Goal: Check status: Check status

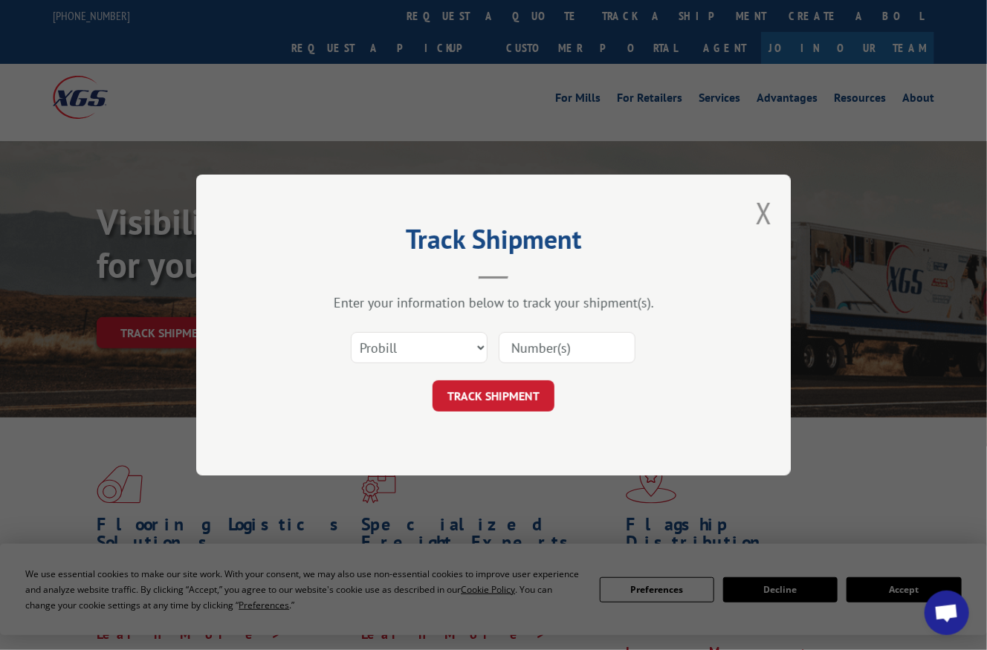
drag, startPoint x: 542, startPoint y: 339, endPoint x: 515, endPoint y: 371, distance: 41.7
click at [542, 340] on input at bounding box center [567, 347] width 137 height 31
paste input "8069073"
type input "8069073"
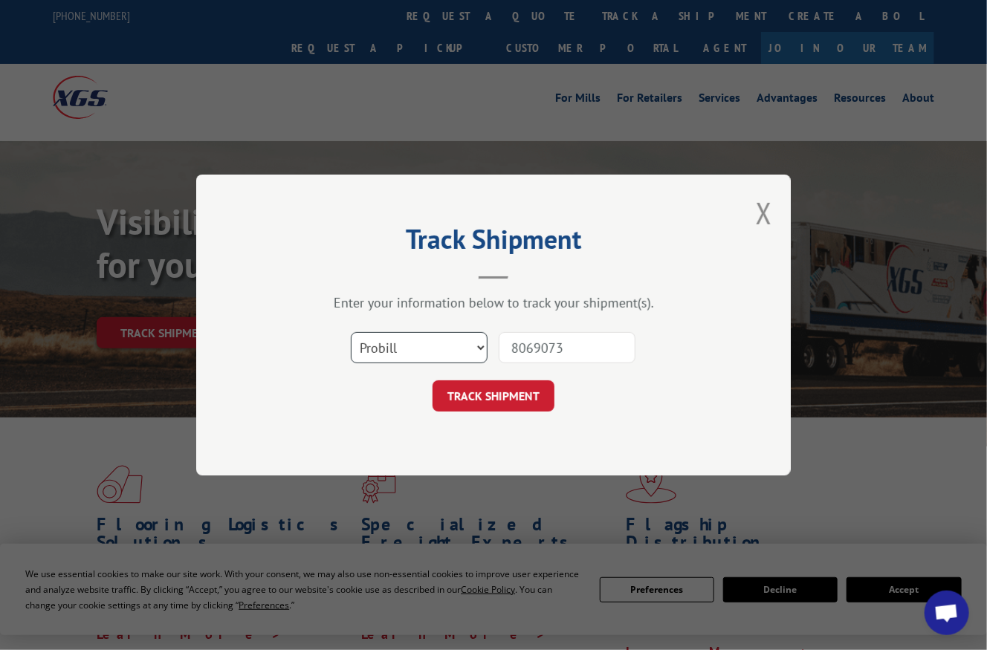
click at [455, 356] on select "Select category... Probill BOL PO" at bounding box center [419, 347] width 137 height 31
select select "bol"
click at [351, 332] on select "Select category... Probill BOL PO" at bounding box center [419, 347] width 137 height 31
click at [490, 404] on button "TRACK SHIPMENT" at bounding box center [494, 396] width 122 height 31
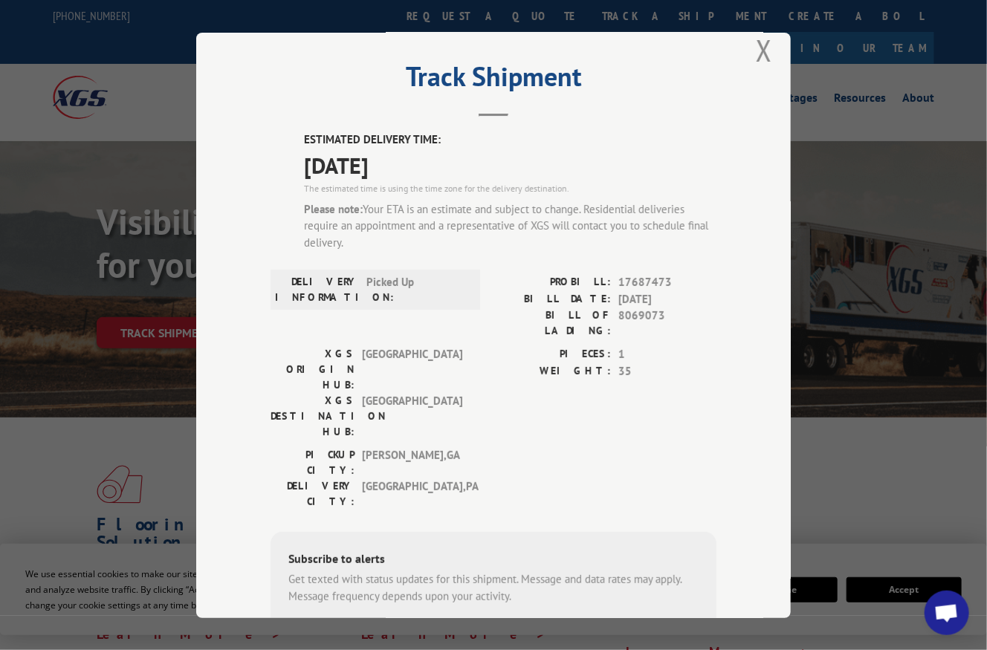
scroll to position [141, 0]
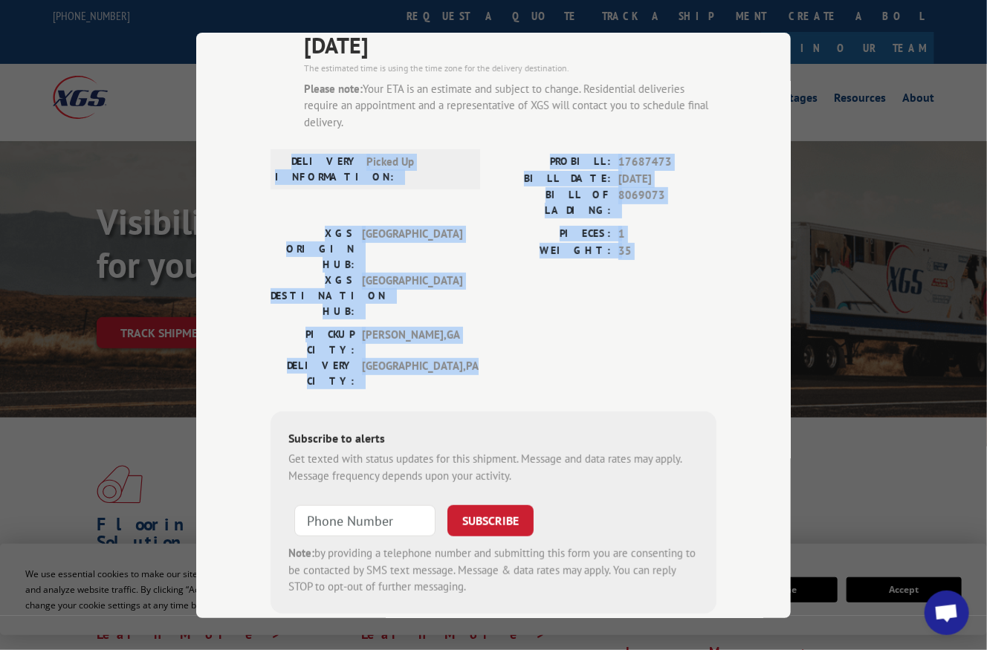
drag, startPoint x: 445, startPoint y: 288, endPoint x: 297, endPoint y: 146, distance: 205.0
click at [297, 146] on div "ESTIMATED DELIVERY TIME: [DATE] The estimated time is using the time zone for t…" at bounding box center [494, 312] width 446 height 603
click at [479, 233] on div "XGS ORIGIN HUB: TUNNEL HILL XGS DESTINATION HUB: [GEOGRAPHIC_DATA] PIECES: 1 WE…" at bounding box center [494, 276] width 446 height 101
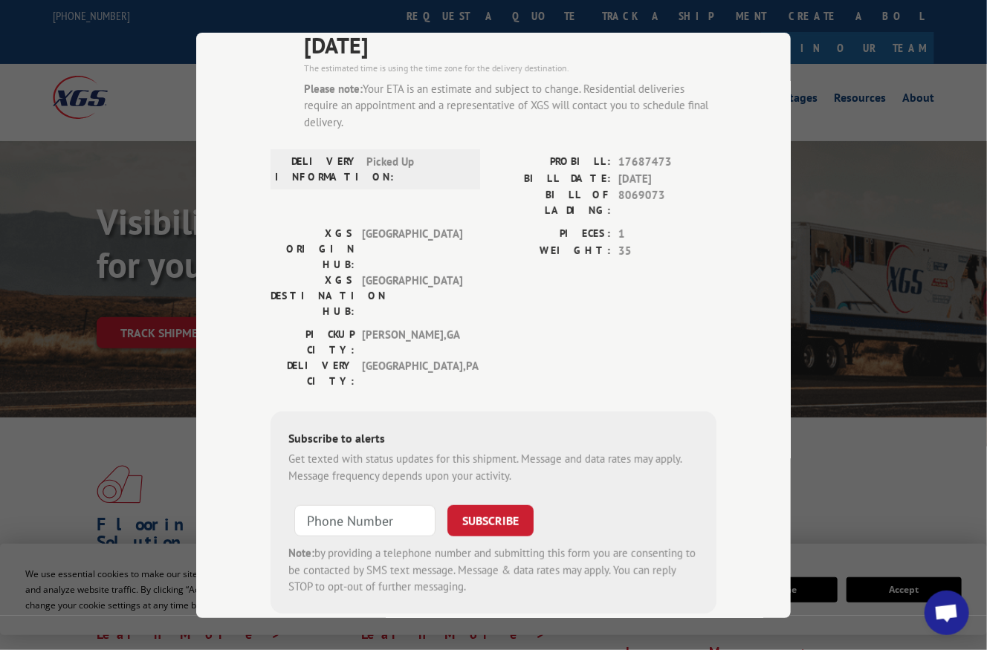
click at [513, 327] on div "PICKUP CITY: [GEOGRAPHIC_DATA] , [GEOGRAPHIC_DATA]: [GEOGRAPHIC_DATA] , [GEOGRA…" at bounding box center [494, 362] width 446 height 70
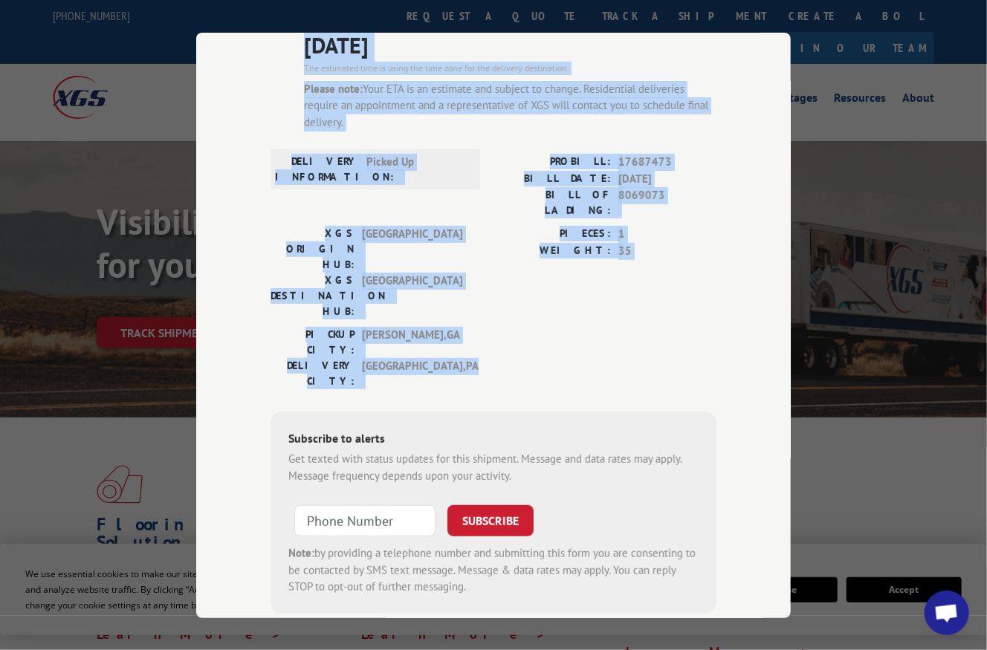
drag, startPoint x: 480, startPoint y: 288, endPoint x: 298, endPoint y: 45, distance: 304.3
click at [298, 45] on div "ESTIMATED DELIVERY TIME: [DATE] The estimated time is using the time zone for t…" at bounding box center [494, 312] width 446 height 603
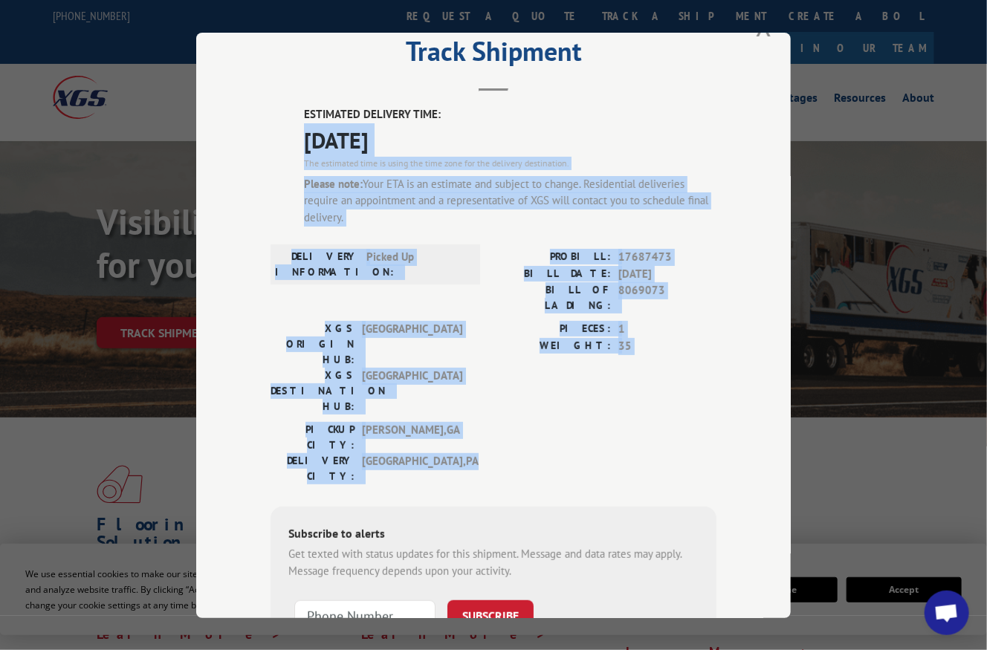
scroll to position [0, 0]
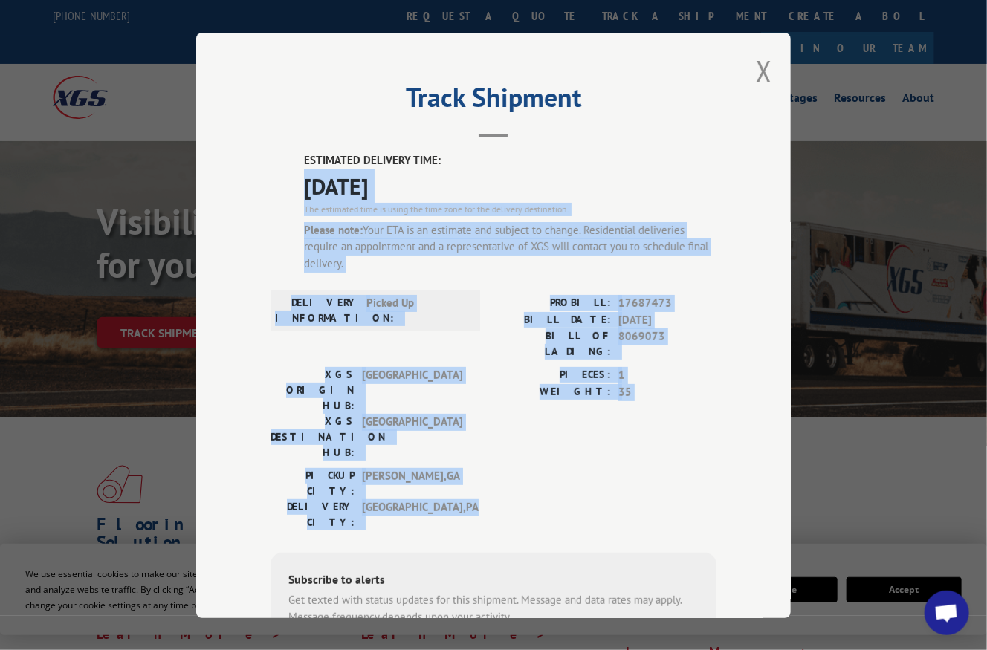
click at [409, 346] on div "DELIVERY INFORMATION: Picked Up" at bounding box center [376, 331] width 210 height 72
drag, startPoint x: 456, startPoint y: 427, endPoint x: 299, endPoint y: 155, distance: 315.0
click at [299, 155] on div "ESTIMATED DELIVERY TIME: [DATE] The estimated time is using the time zone for t…" at bounding box center [494, 453] width 446 height 603
click at [630, 303] on span "17687473" at bounding box center [667, 303] width 98 height 17
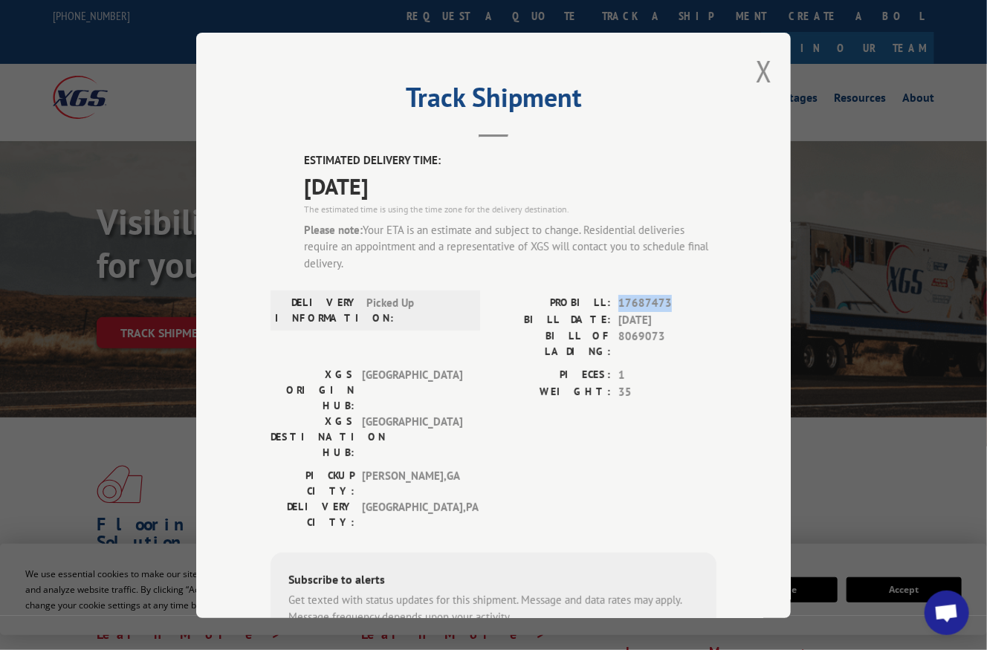
click at [630, 303] on span "17687473" at bounding box center [667, 303] width 98 height 17
click at [630, 302] on span "17687473" at bounding box center [667, 303] width 98 height 17
click at [760, 68] on button "Close modal" at bounding box center [764, 70] width 16 height 39
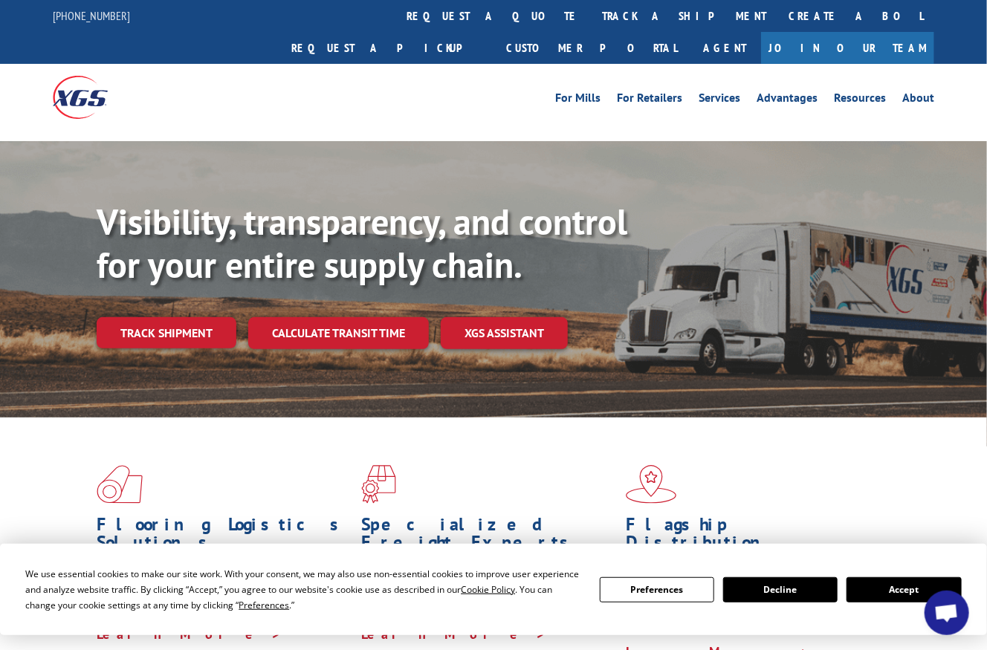
click at [591, 14] on link "track a shipment" at bounding box center [684, 16] width 187 height 32
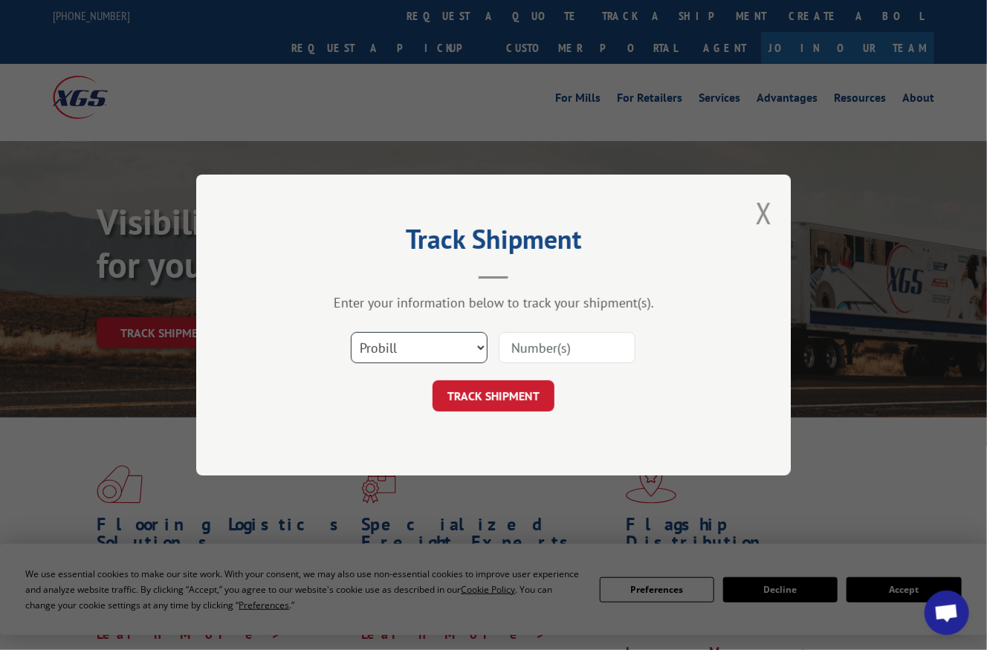
click at [421, 342] on select "Select category... Probill BOL PO" at bounding box center [419, 347] width 137 height 31
select select "bol"
click at [351, 332] on select "Select category... Probill BOL PO" at bounding box center [419, 347] width 137 height 31
click at [580, 340] on input at bounding box center [567, 347] width 137 height 31
paste input "8641136"
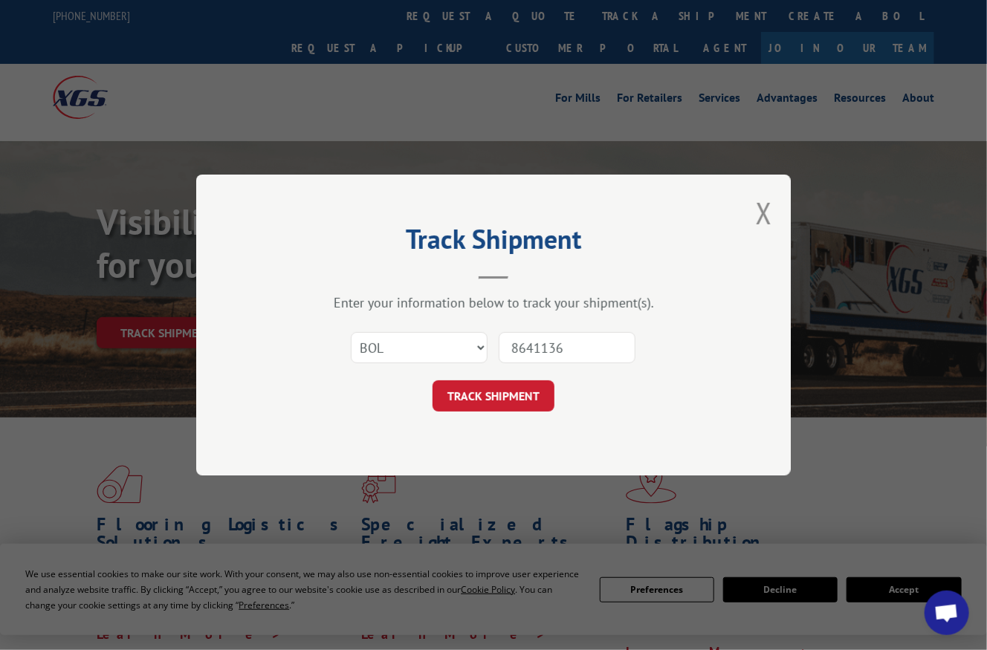
type input "8641136"
click at [508, 398] on button "TRACK SHIPMENT" at bounding box center [494, 396] width 122 height 31
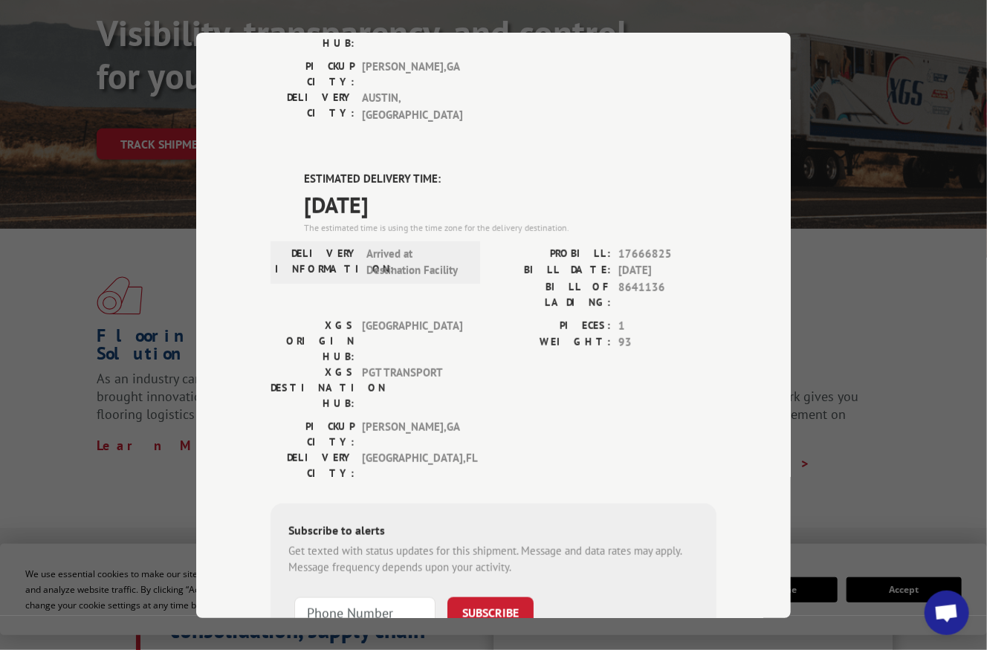
scroll to position [595, 0]
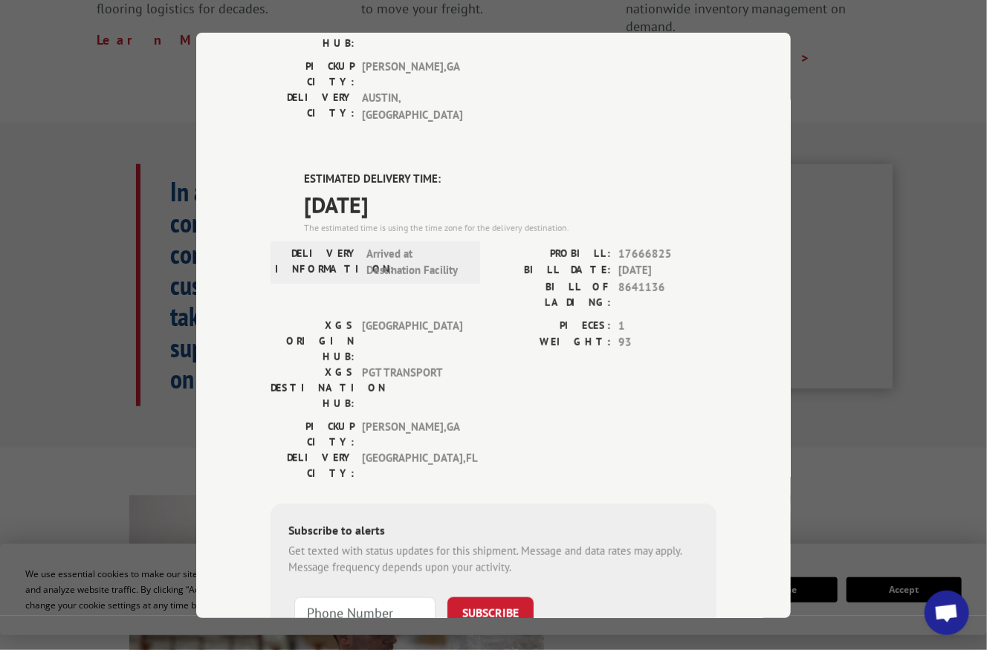
click at [632, 245] on span "17666825" at bounding box center [667, 253] width 98 height 17
copy span "17666825"
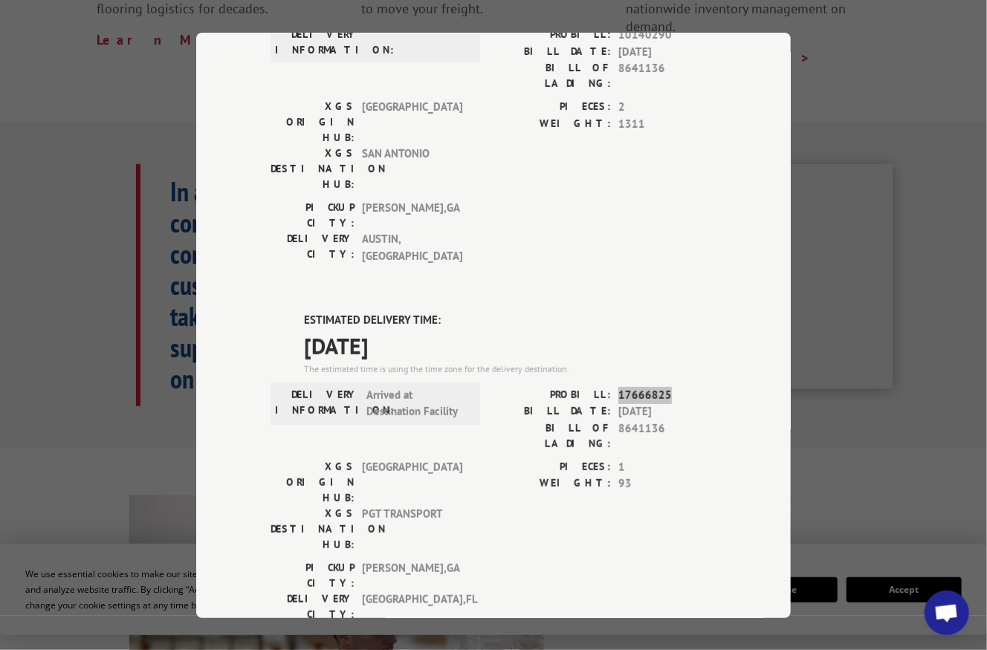
scroll to position [0, 0]
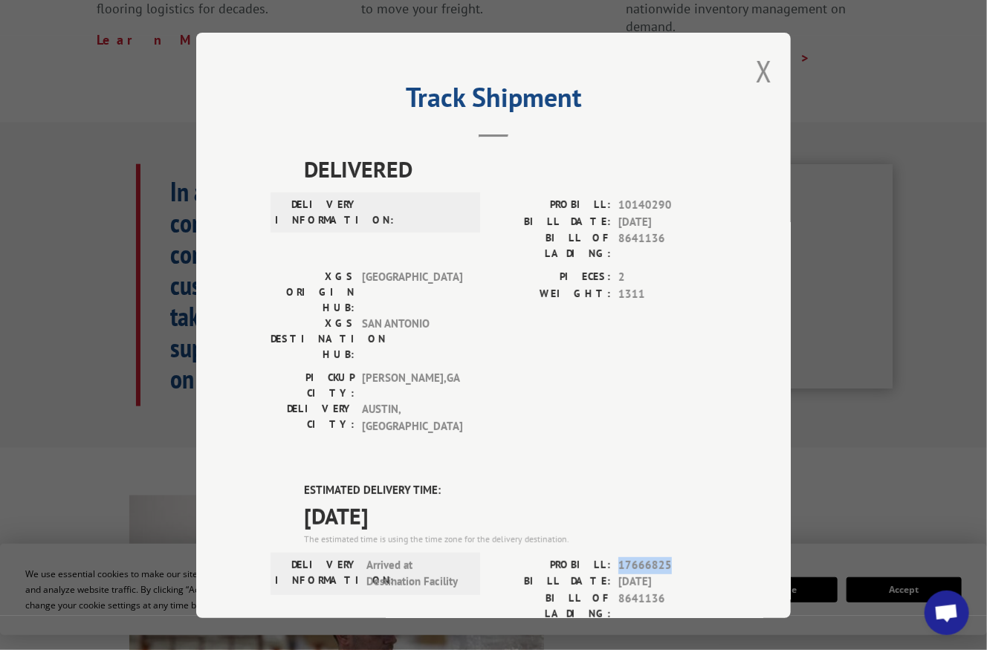
click at [757, 69] on button "Close modal" at bounding box center [764, 70] width 16 height 39
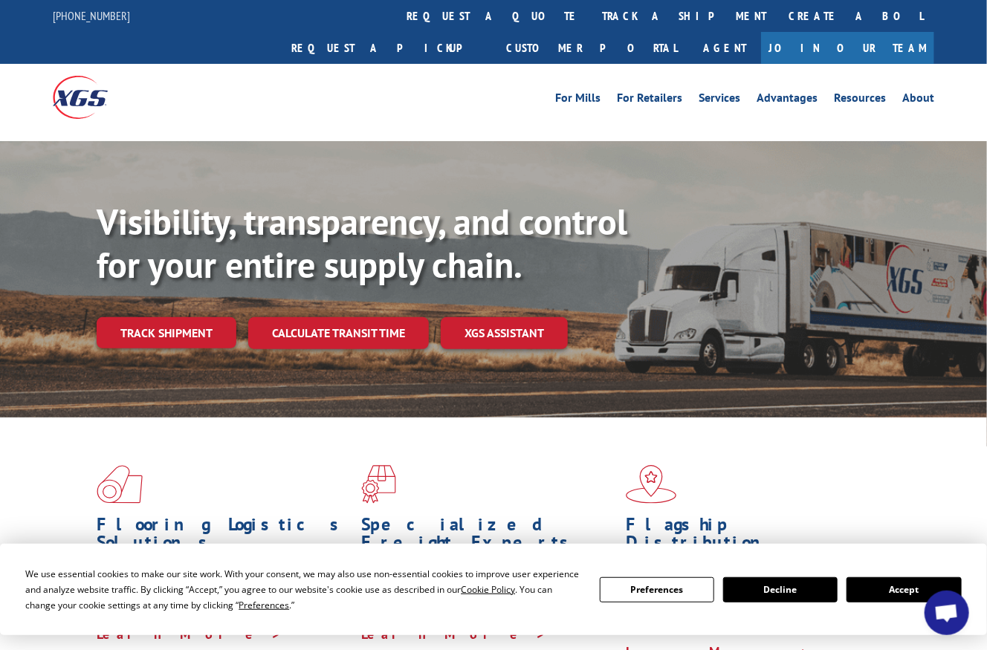
click at [395, 15] on link "request a quote" at bounding box center [492, 16] width 195 height 32
click at [591, 12] on link "track a shipment" at bounding box center [684, 16] width 187 height 32
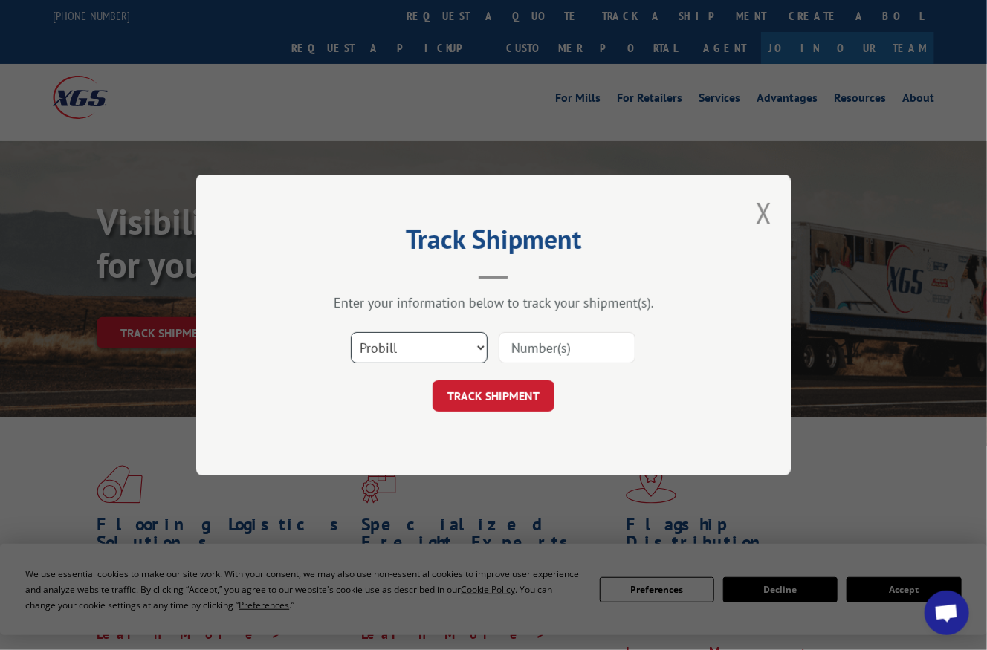
click at [453, 341] on select "Select category... Probill BOL PO" at bounding box center [419, 347] width 137 height 31
select select "bol"
click at [351, 332] on select "Select category... Probill BOL PO" at bounding box center [419, 347] width 137 height 31
click at [405, 418] on div "Track Shipment Enter your information below to track your shipment(s). Select c…" at bounding box center [493, 325] width 595 height 301
click at [552, 347] on input at bounding box center [567, 347] width 137 height 31
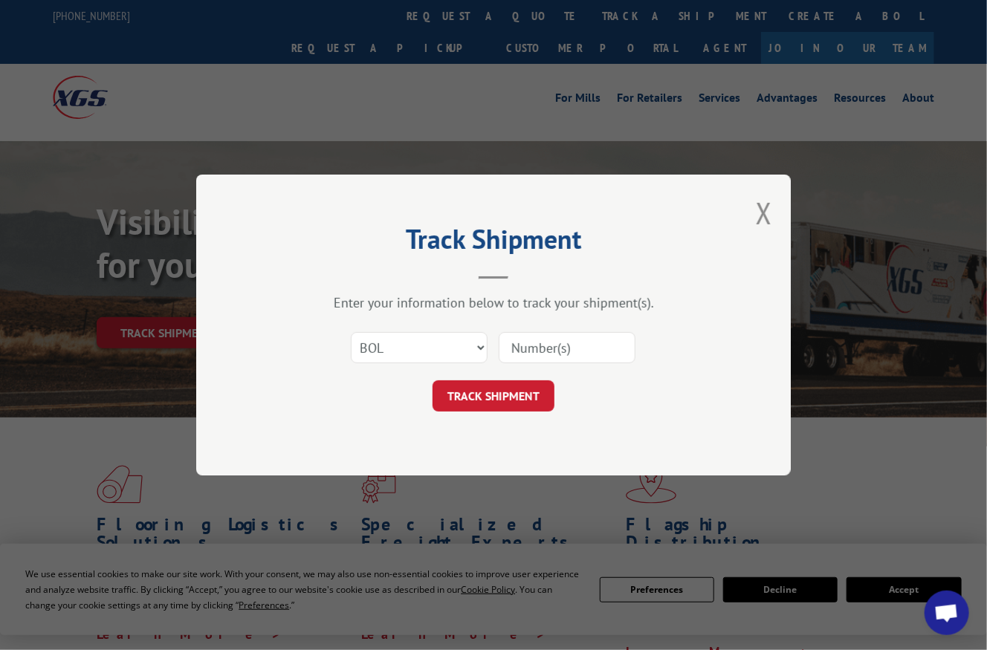
paste input "PO-01786"
type input "PO-01786"
click at [505, 389] on button "TRACK SHIPMENT" at bounding box center [494, 396] width 122 height 31
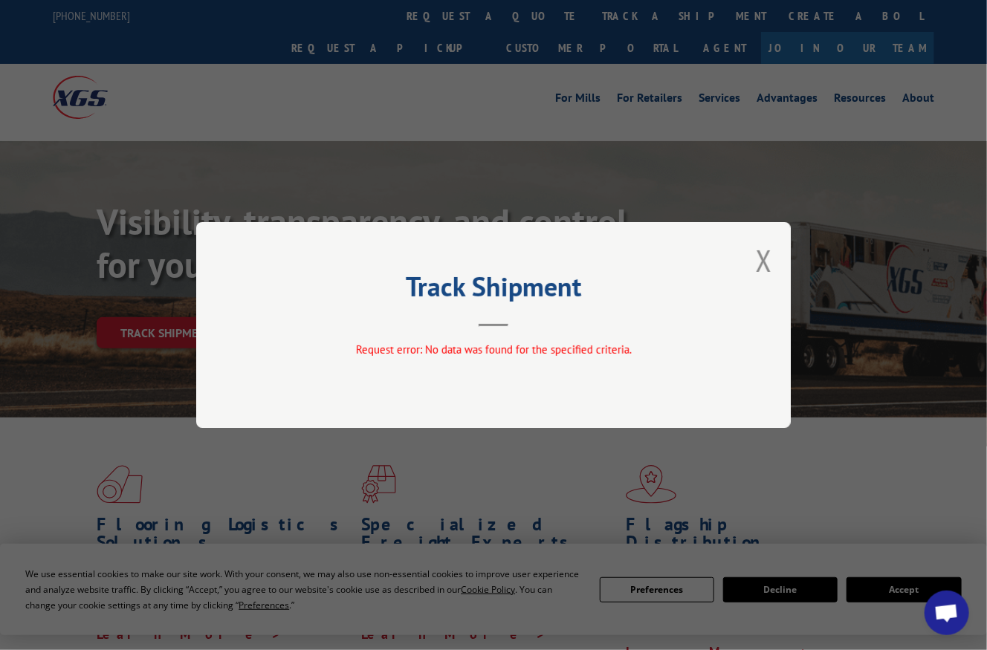
click at [754, 265] on div "Track Shipment Request error: No data was found for the specified criteria." at bounding box center [493, 325] width 595 height 206
click at [765, 263] on button "Close modal" at bounding box center [764, 260] width 16 height 39
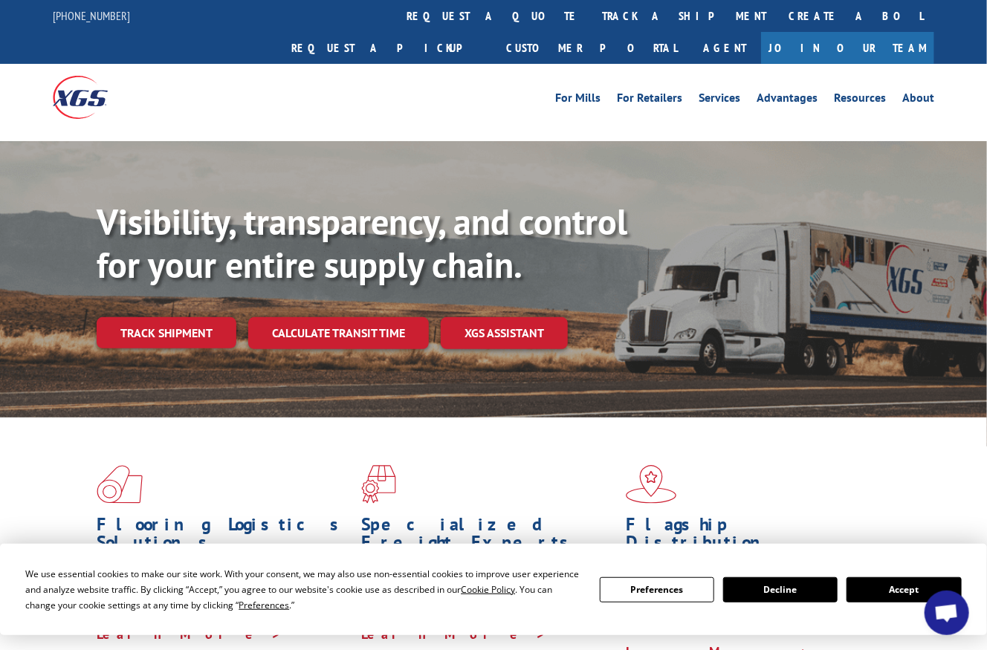
click at [591, 13] on link "track a shipment" at bounding box center [684, 16] width 187 height 32
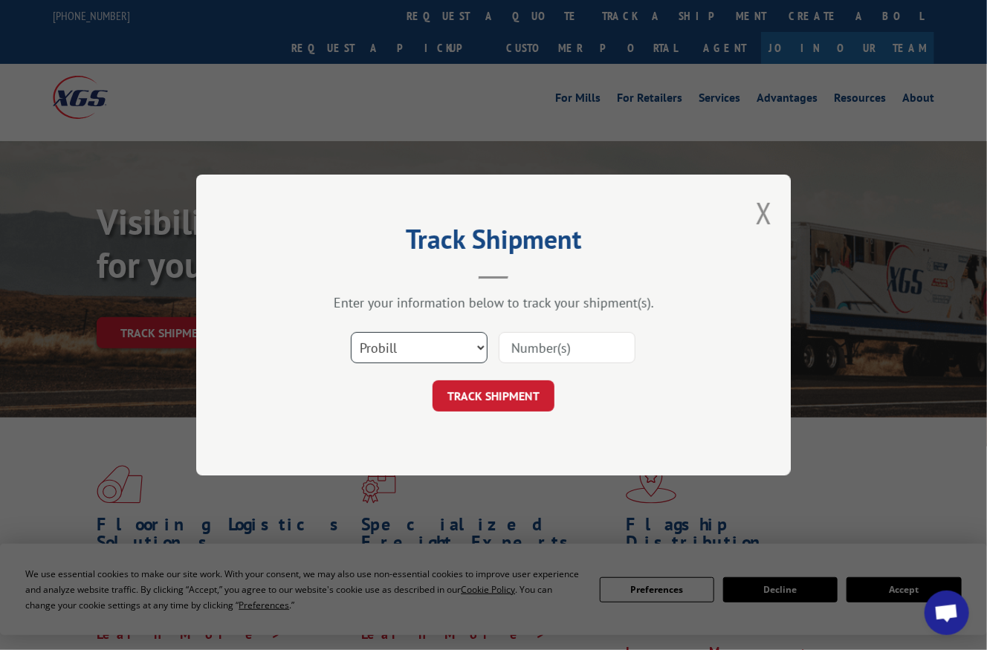
drag, startPoint x: 407, startPoint y: 335, endPoint x: 404, endPoint y: 349, distance: 14.3
click at [407, 335] on select "Select category... Probill BOL PO" at bounding box center [419, 347] width 137 height 31
select select "bol"
click at [351, 332] on select "Select category... Probill BOL PO" at bounding box center [419, 347] width 137 height 31
click at [531, 353] on input at bounding box center [567, 347] width 137 height 31
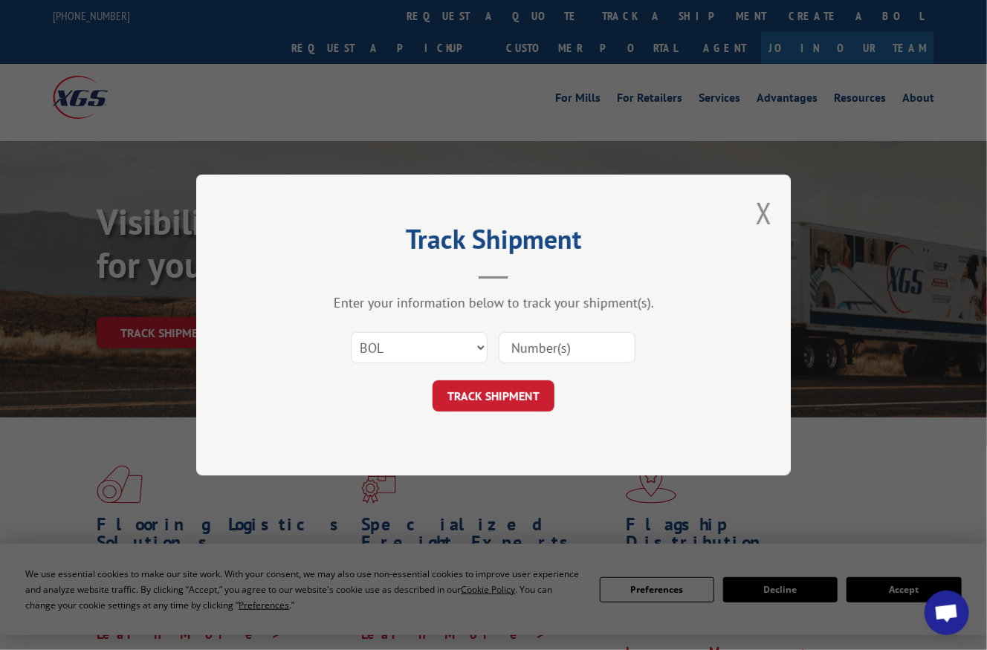
paste input "8641337"
type input "8641337"
click at [518, 390] on button "TRACK SHIPMENT" at bounding box center [494, 396] width 122 height 31
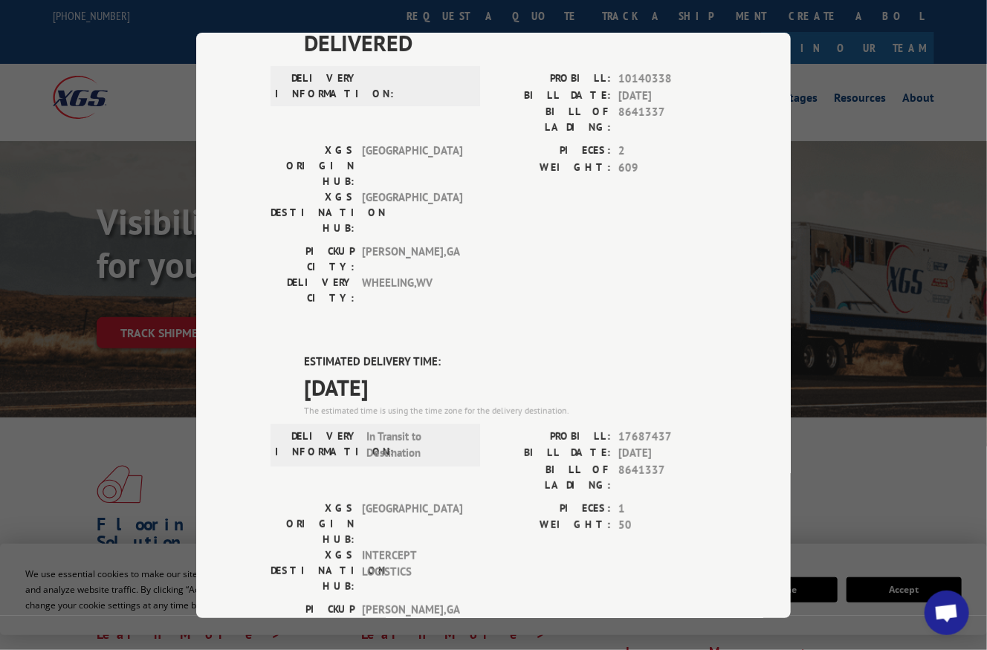
scroll to position [149, 0]
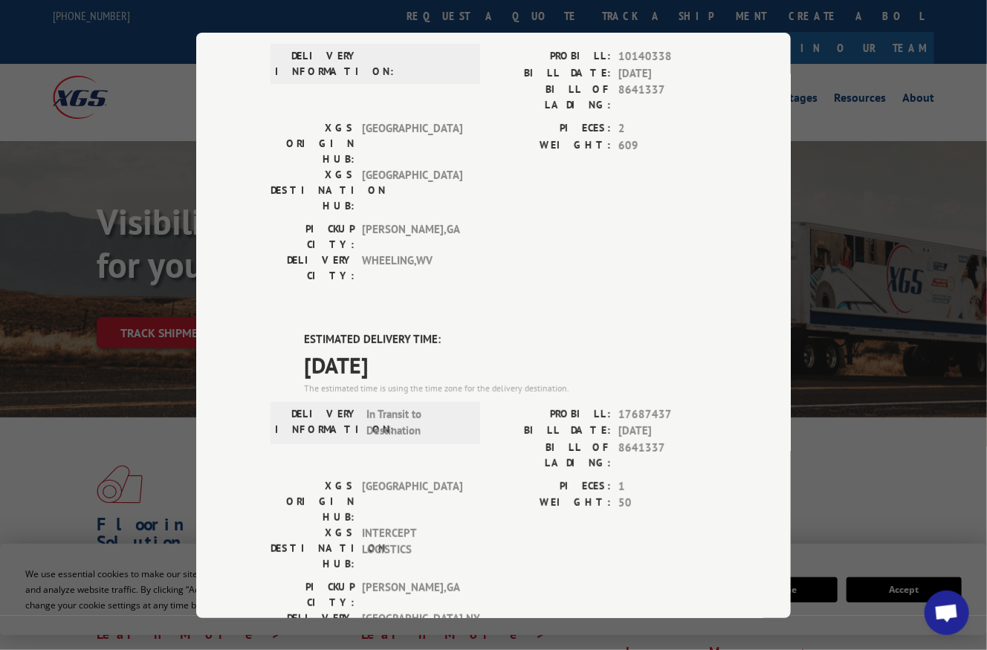
click at [635, 406] on span "17687437" at bounding box center [667, 414] width 98 height 17
drag, startPoint x: 656, startPoint y: 323, endPoint x: 641, endPoint y: 321, distance: 14.9
click at [655, 406] on span "17687437" at bounding box center [667, 414] width 98 height 17
drag, startPoint x: 563, startPoint y: 317, endPoint x: 665, endPoint y: 320, distance: 102.6
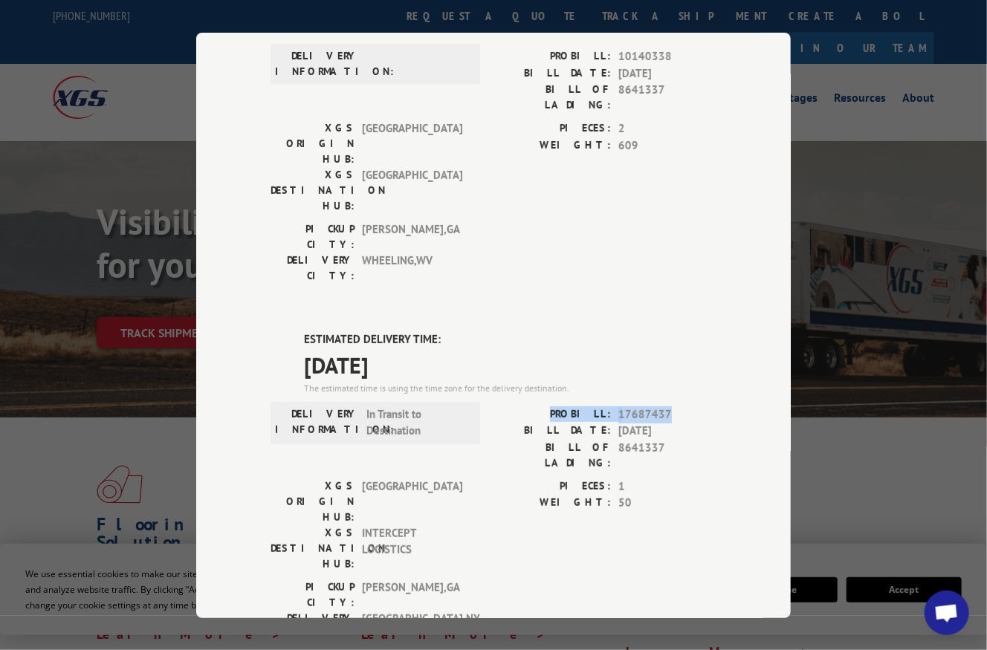
click at [665, 406] on div "PROBILL: 17687437" at bounding box center [605, 414] width 223 height 17
copy div "PROBILL: 17687437"
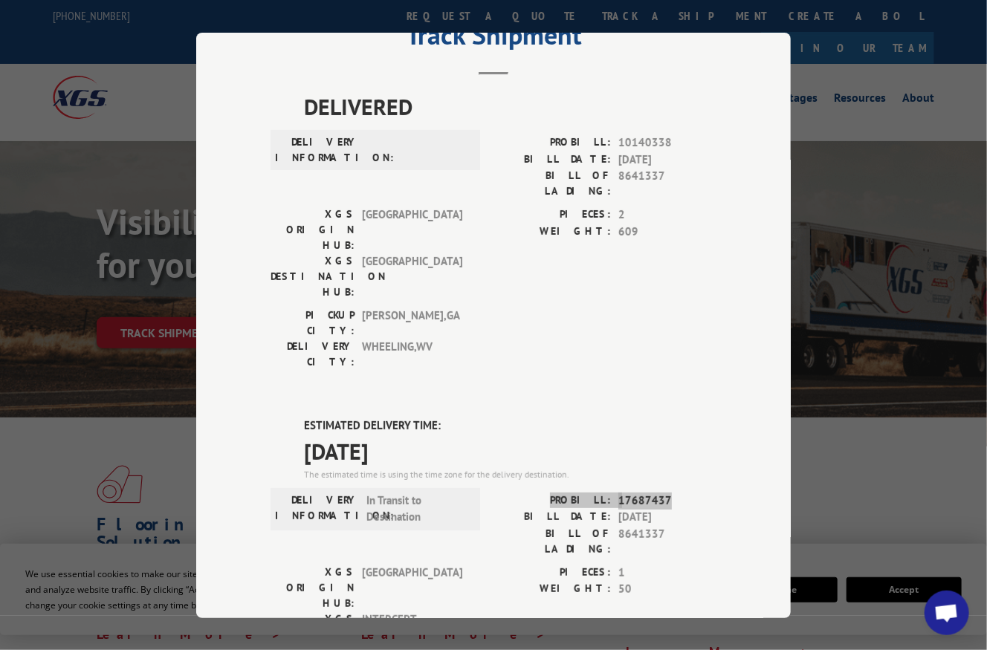
scroll to position [0, 0]
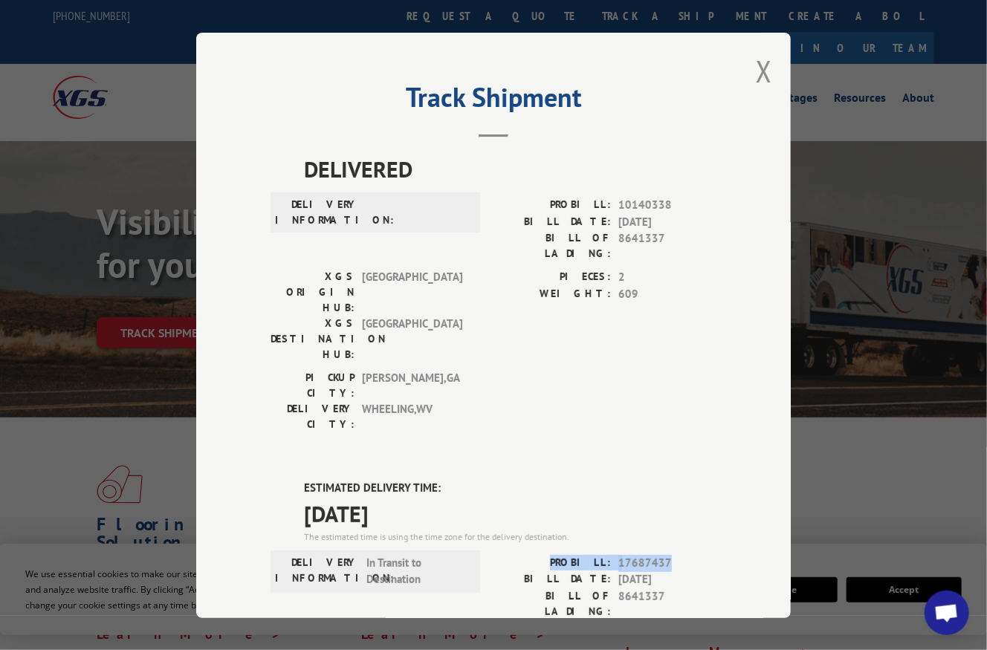
click at [756, 56] on button "Close modal" at bounding box center [764, 70] width 16 height 39
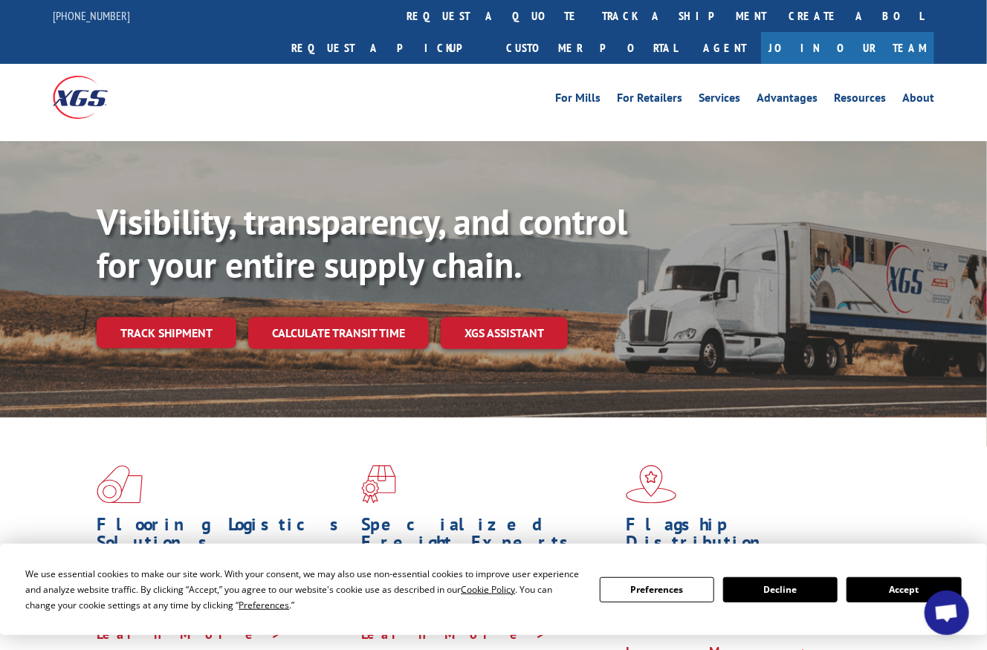
click at [591, 10] on link "track a shipment" at bounding box center [684, 16] width 187 height 32
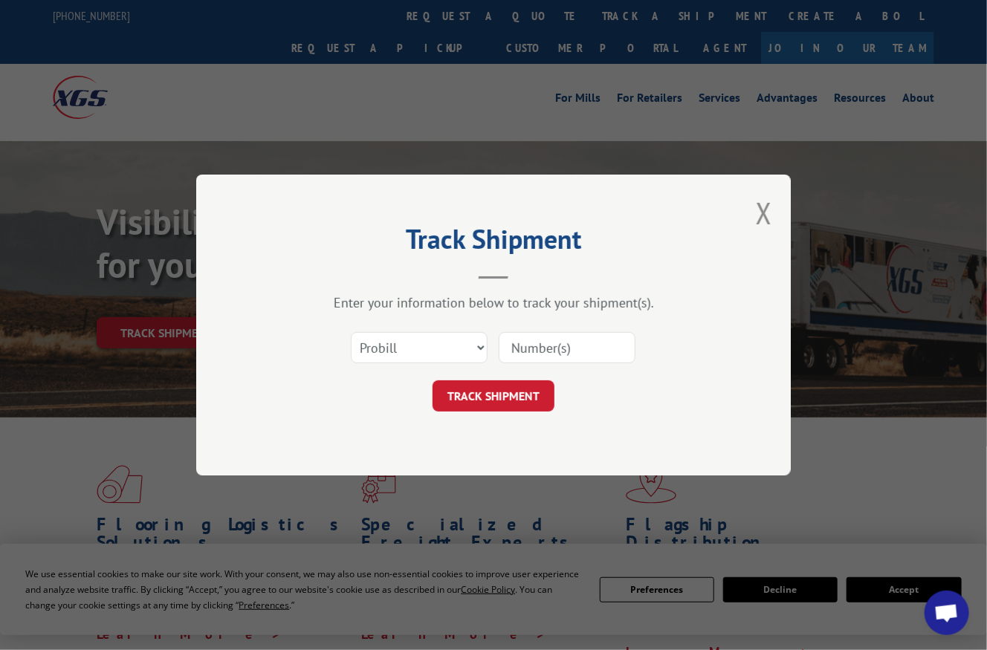
click at [557, 351] on input at bounding box center [567, 347] width 137 height 31
paste input "8069073"
type input "8069073"
drag, startPoint x: 501, startPoint y: 398, endPoint x: 404, endPoint y: 303, distance: 136.1
click at [404, 303] on div "Enter your information below to track your shipment(s). Select category... Prob…" at bounding box center [494, 352] width 446 height 117
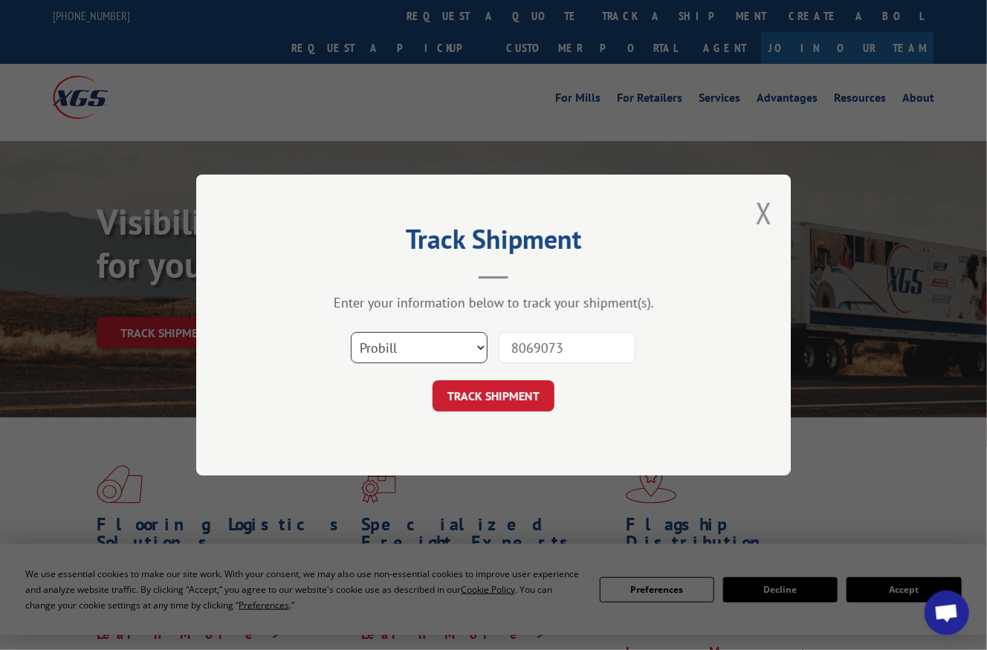
click at [404, 343] on select "Select category... Probill BOL PO" at bounding box center [419, 347] width 137 height 31
select select "bol"
click at [351, 332] on select "Select category... Probill BOL PO" at bounding box center [419, 347] width 137 height 31
click at [520, 395] on button "TRACK SHIPMENT" at bounding box center [494, 396] width 122 height 31
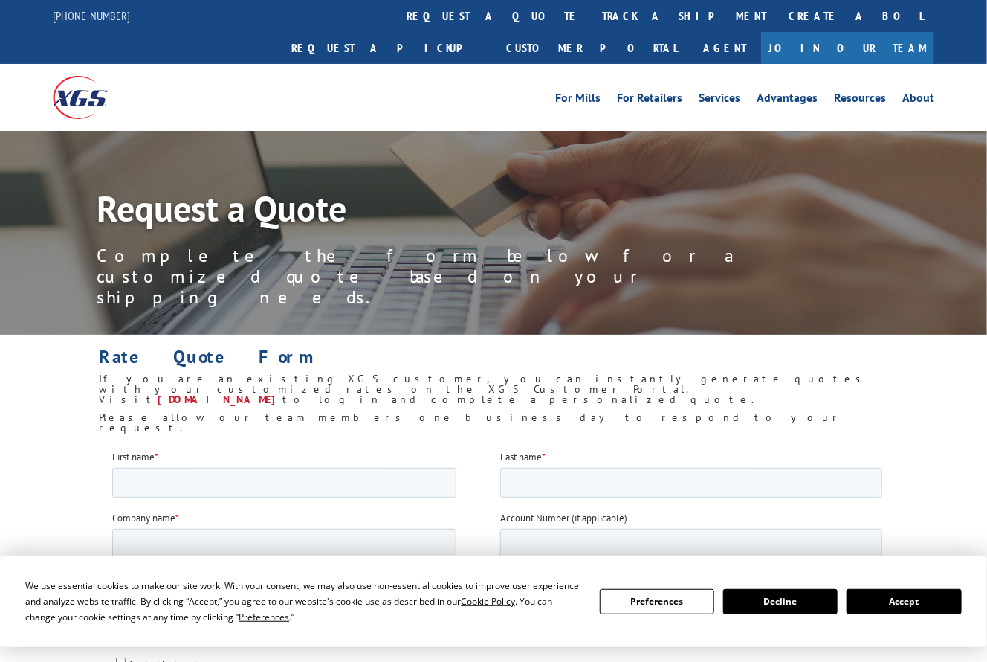
click at [591, 13] on link "track a shipment" at bounding box center [684, 16] width 187 height 32
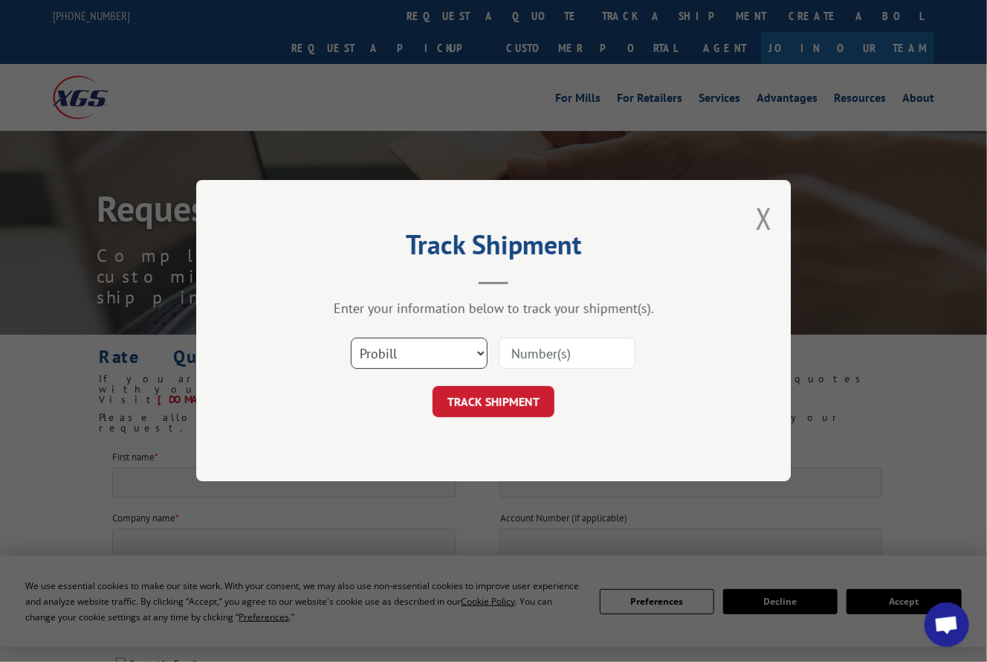
scroll to position [1238, 0]
click at [433, 350] on select "Select category... Probill BOL PO" at bounding box center [419, 353] width 137 height 31
select select "bol"
click at [351, 338] on select "Select category... Probill BOL PO" at bounding box center [419, 353] width 137 height 31
click at [560, 360] on input at bounding box center [567, 353] width 137 height 31
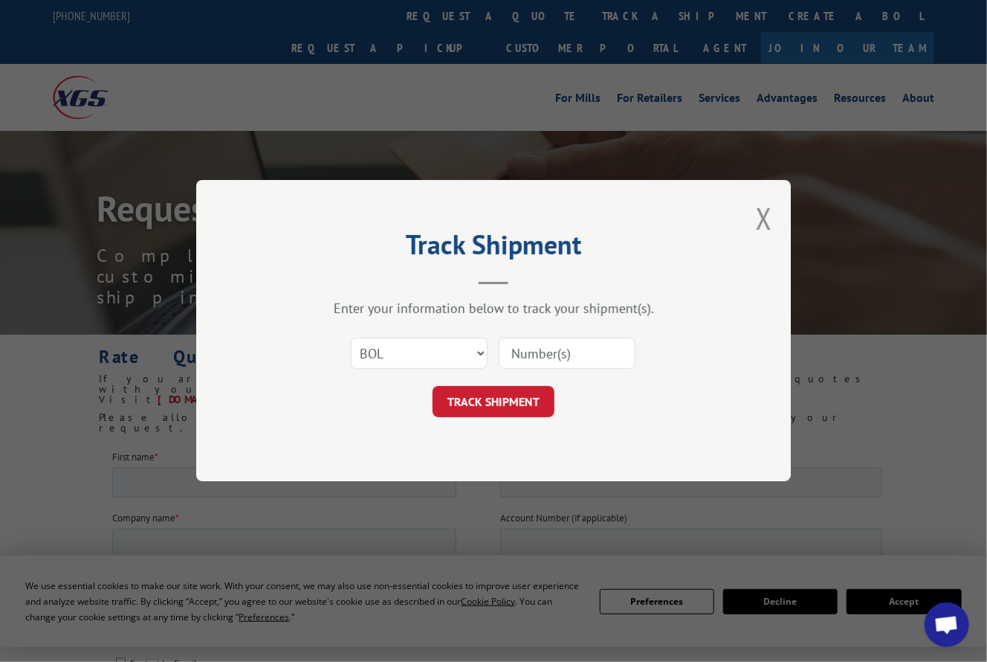
paste input "8069037"
type input "8069037"
drag, startPoint x: 506, startPoint y: 395, endPoint x: 496, endPoint y: 386, distance: 14.2
click at [507, 395] on button "TRACK SHIPMENT" at bounding box center [494, 402] width 122 height 31
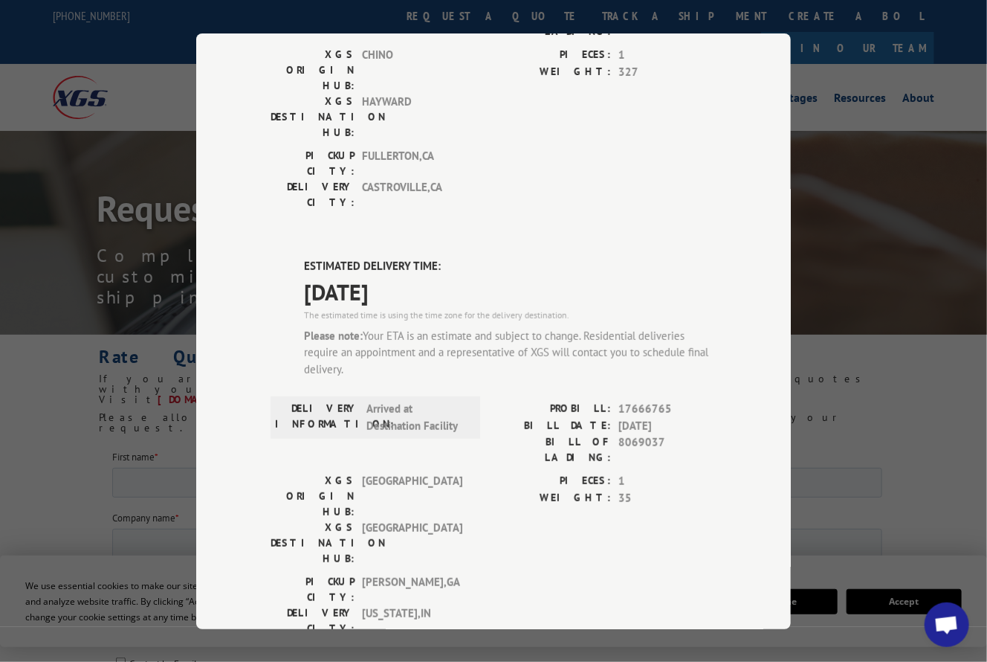
scroll to position [305, 0]
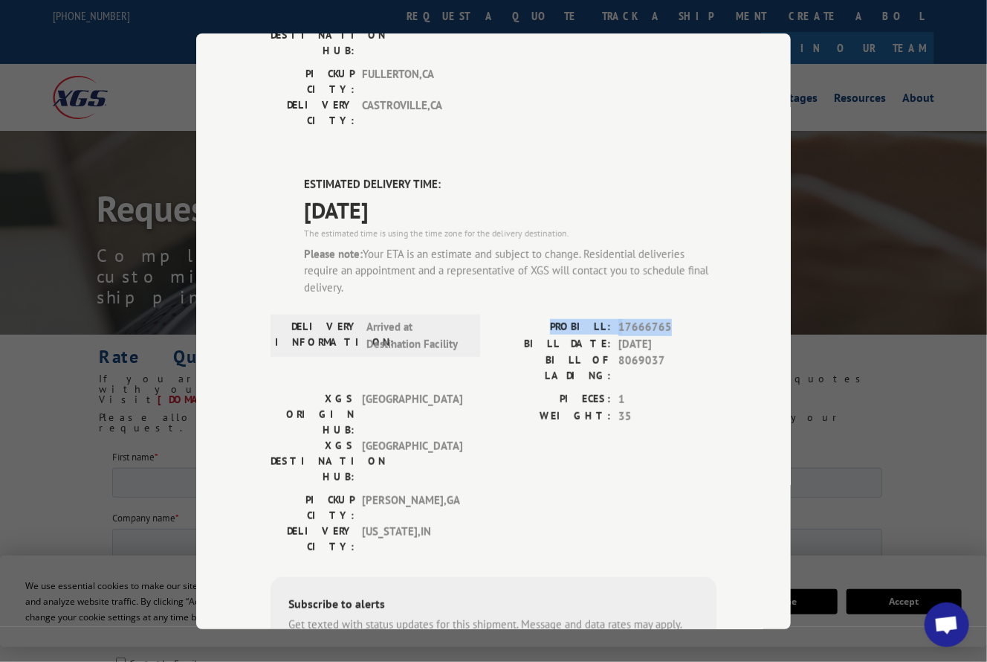
drag, startPoint x: 667, startPoint y: 234, endPoint x: 564, endPoint y: 236, distance: 103.3
click at [564, 319] on div "PROBILL: 17666765" at bounding box center [605, 327] width 223 height 17
copy div "PROBILL: 17666765"
drag, startPoint x: 740, startPoint y: 132, endPoint x: 751, endPoint y: 124, distance: 13.8
click at [741, 132] on div "Track Shipment DELIVERED DELIVERY INFORMATION: PROBILL: 9042627 BILL DATE: 04/2…" at bounding box center [493, 330] width 595 height 595
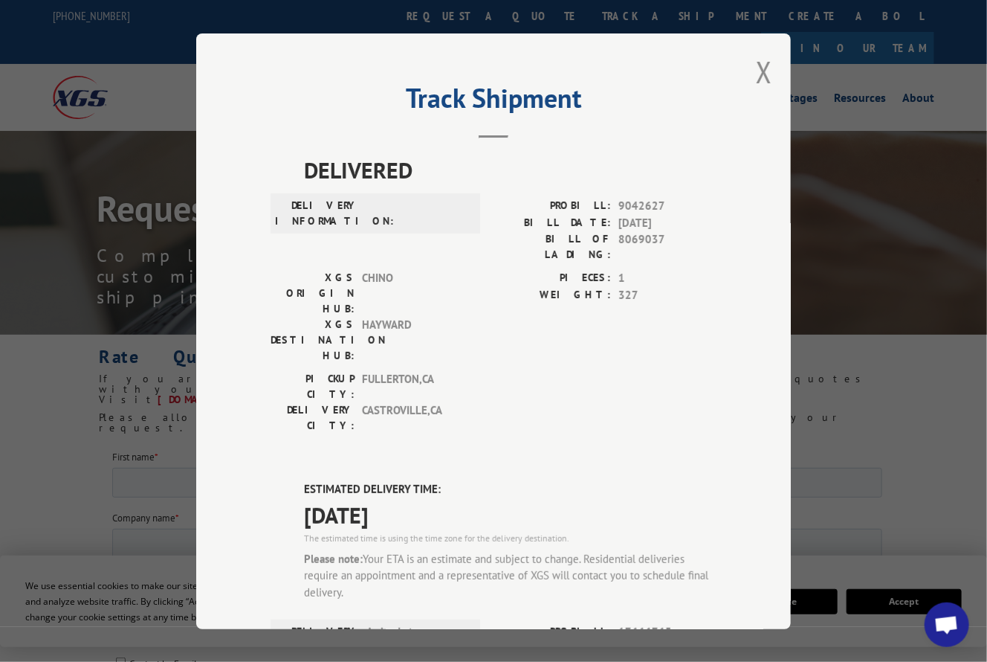
scroll to position [0, 0]
click at [760, 73] on button "Close modal" at bounding box center [764, 71] width 16 height 39
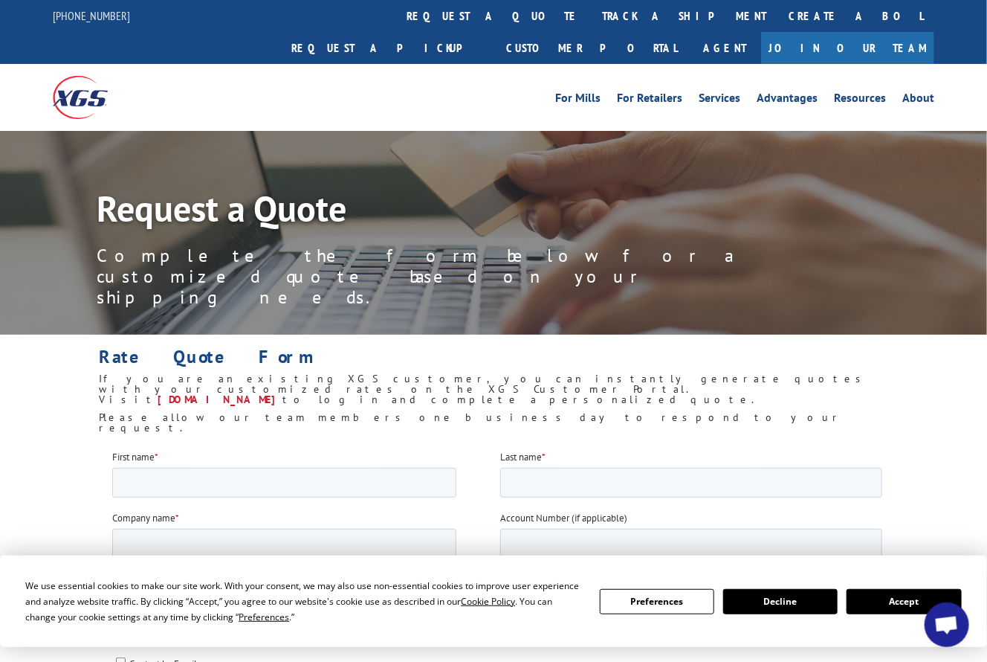
click at [591, 16] on link "track a shipment" at bounding box center [684, 16] width 187 height 32
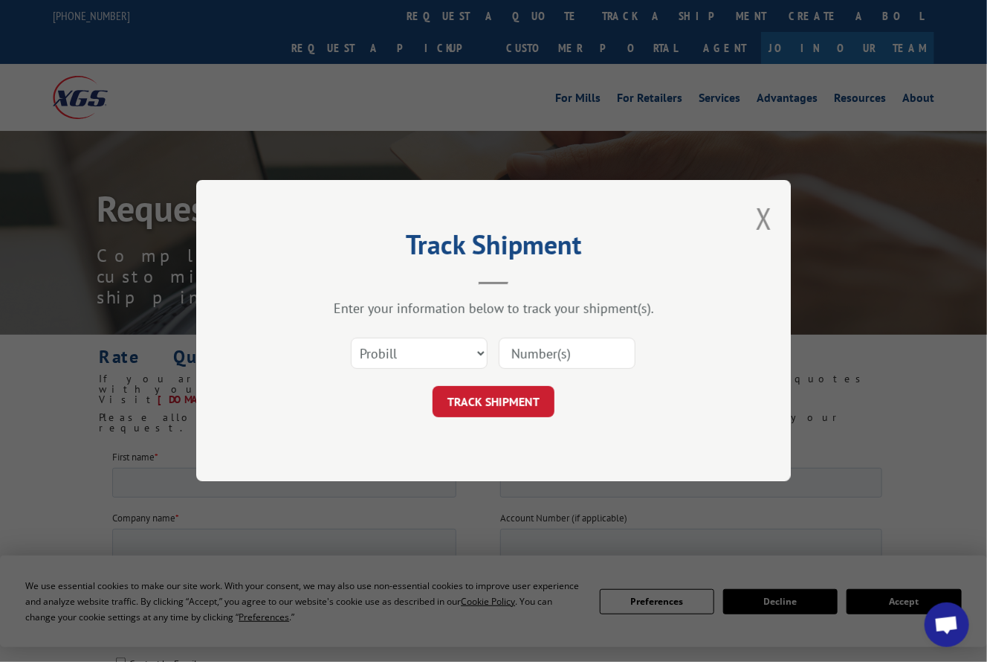
click at [774, 219] on div "Track Shipment Enter your information below to track your shipment(s). Select c…" at bounding box center [493, 330] width 595 height 301
